Goal: Task Accomplishment & Management: Manage account settings

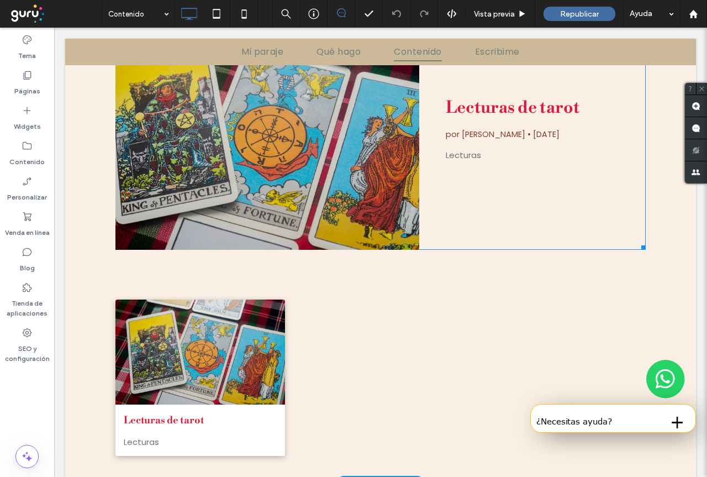
click at [468, 129] on span "por [PERSON_NAME]" at bounding box center [486, 134] width 80 height 11
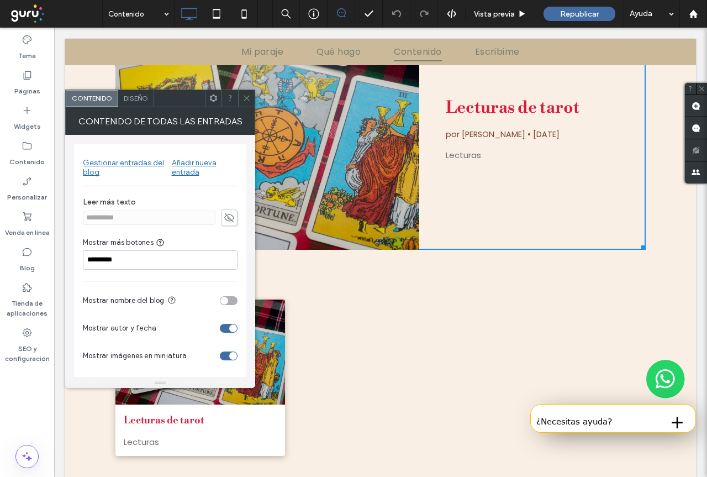
click at [112, 206] on label "Leer más texto" at bounding box center [160, 203] width 155 height 12
click at [113, 202] on label "Leer más texto" at bounding box center [160, 203] width 155 height 12
click at [135, 164] on div "Gestionar entradas del blog" at bounding box center [127, 167] width 89 height 19
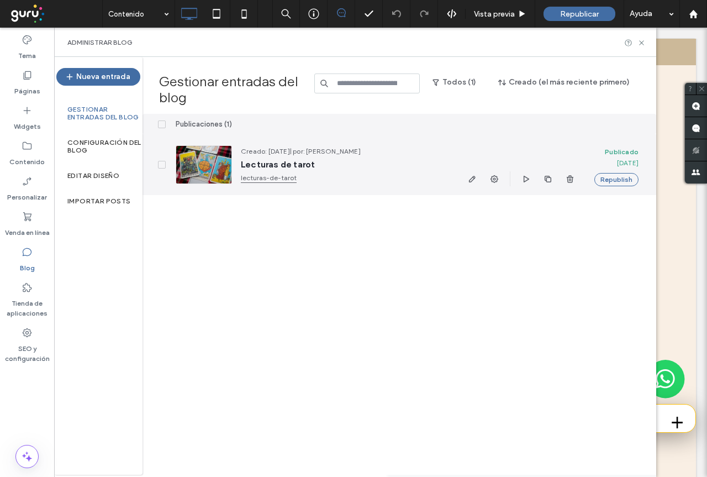
click at [354, 151] on span "| por: [PERSON_NAME]" at bounding box center [325, 151] width 71 height 8
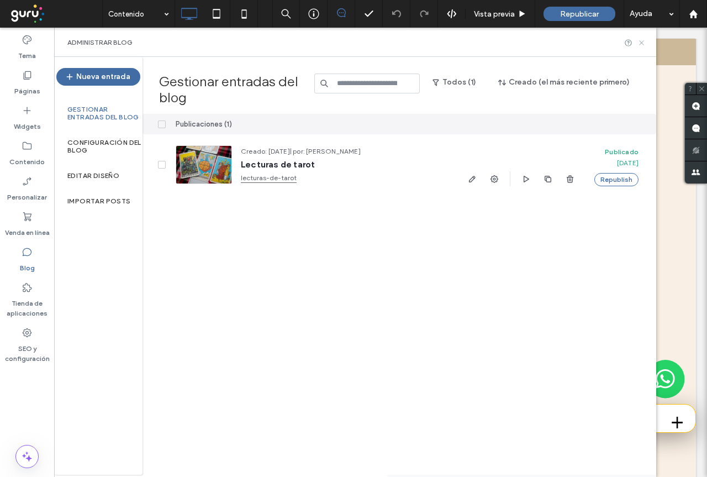
click at [643, 44] on icon at bounding box center [642, 43] width 8 height 8
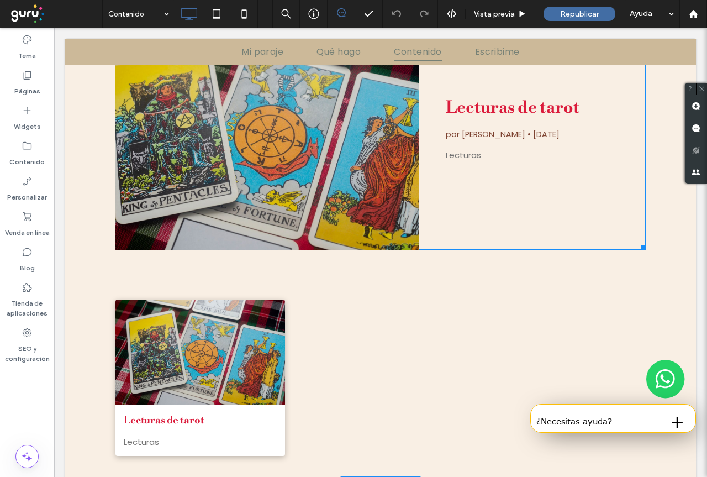
scroll to position [7, 0]
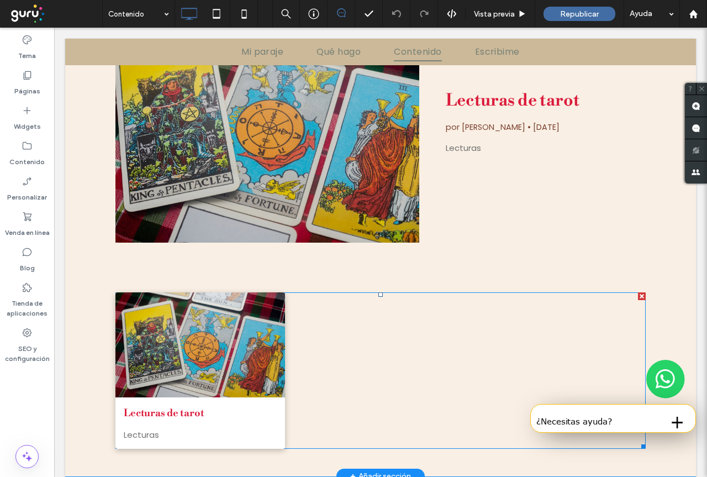
click at [153, 412] on link "Lecturas de tarot" at bounding box center [200, 413] width 153 height 15
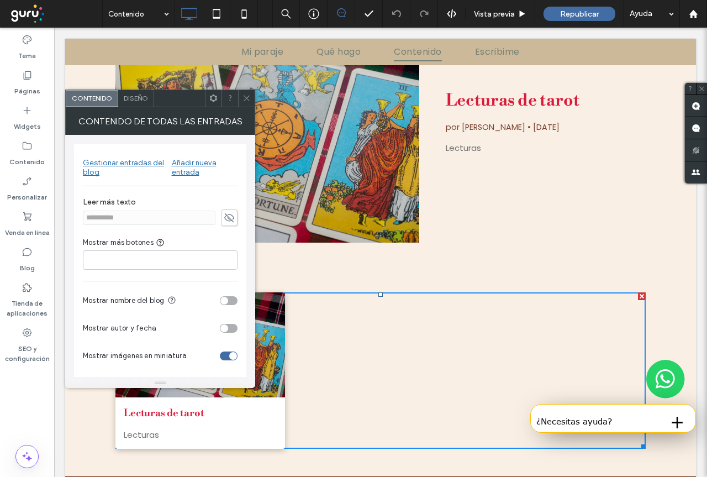
click at [123, 166] on div "Gestionar entradas del blog" at bounding box center [127, 167] width 89 height 19
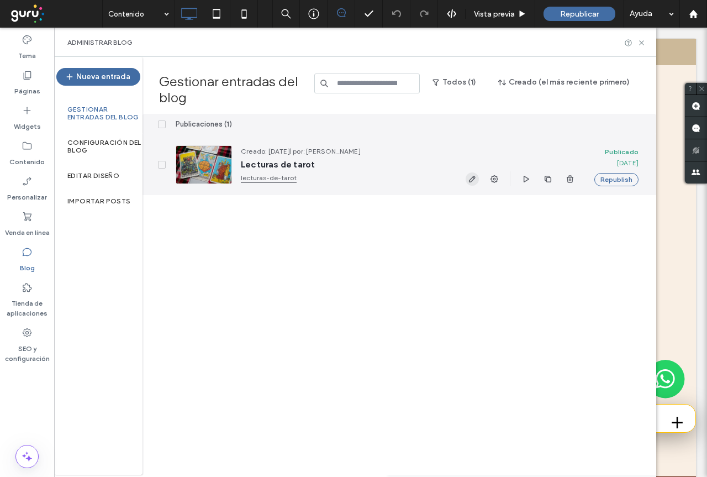
click at [472, 180] on icon "button" at bounding box center [472, 179] width 9 height 9
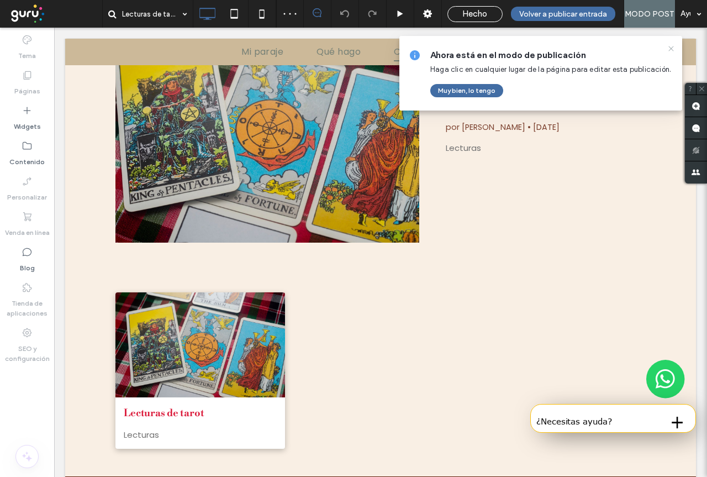
click at [673, 46] on icon at bounding box center [671, 48] width 9 height 9
